Goal: Book appointment/travel/reservation

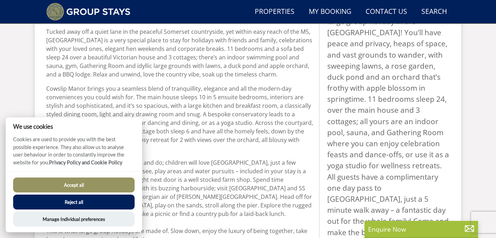
scroll to position [339, 0]
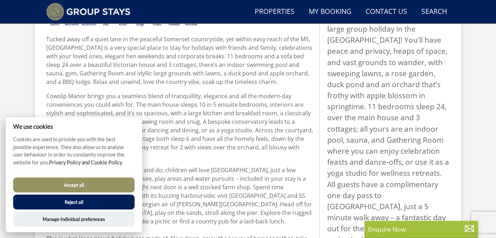
click at [98, 174] on div "Accept all Reject all Manage Individual preferences" at bounding box center [74, 201] width 136 height 61
click at [97, 185] on button "Accept all" at bounding box center [74, 184] width 122 height 15
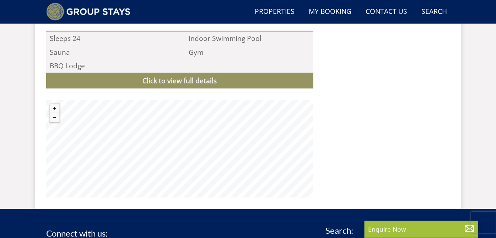
scroll to position [671, 0]
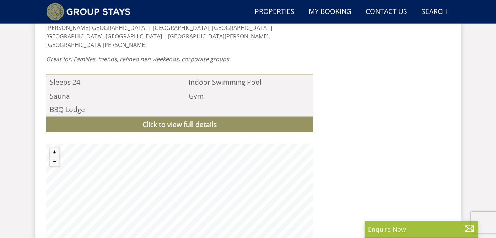
drag, startPoint x: 337, startPoint y: 125, endPoint x: 343, endPoint y: 152, distance: 28.0
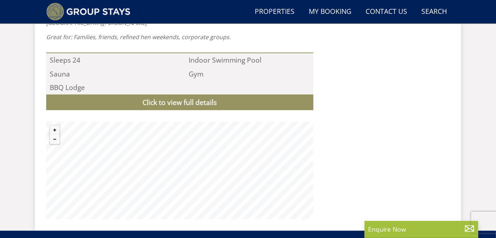
scroll to position [711, 0]
